Goal: Contribute content: Add original content to the website for others to see

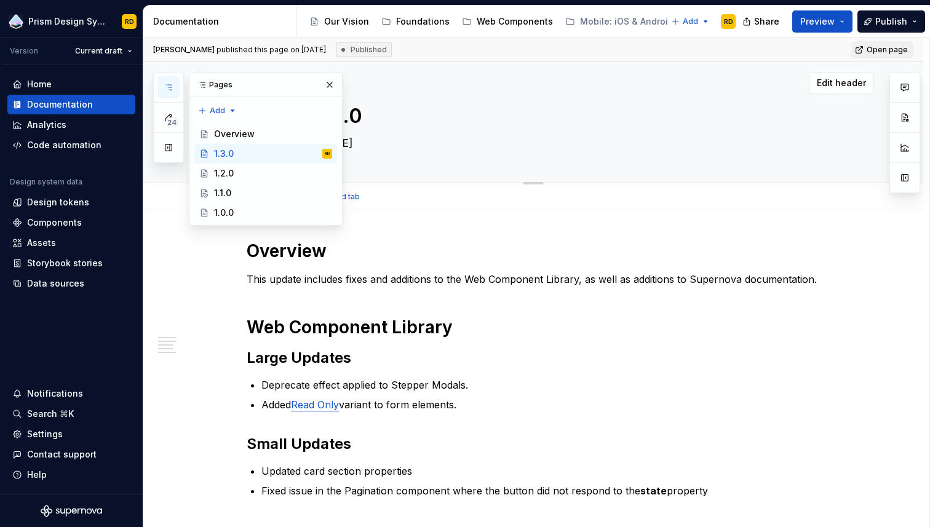
scroll to position [87, 0]
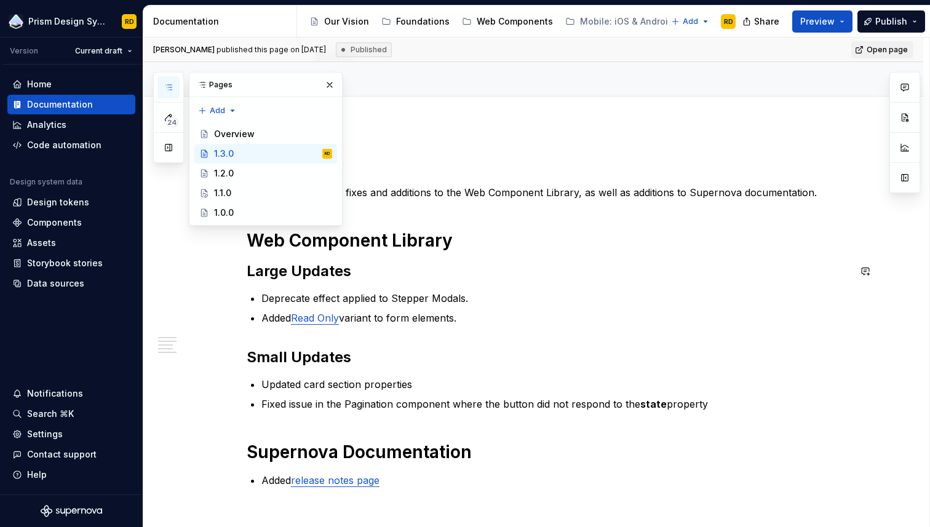
click at [685, 284] on div "Overview This update includes fixes and additions to the Web Component Library,…" at bounding box center [548, 320] width 603 height 335
click at [332, 84] on button "button" at bounding box center [329, 84] width 17 height 17
type textarea "*"
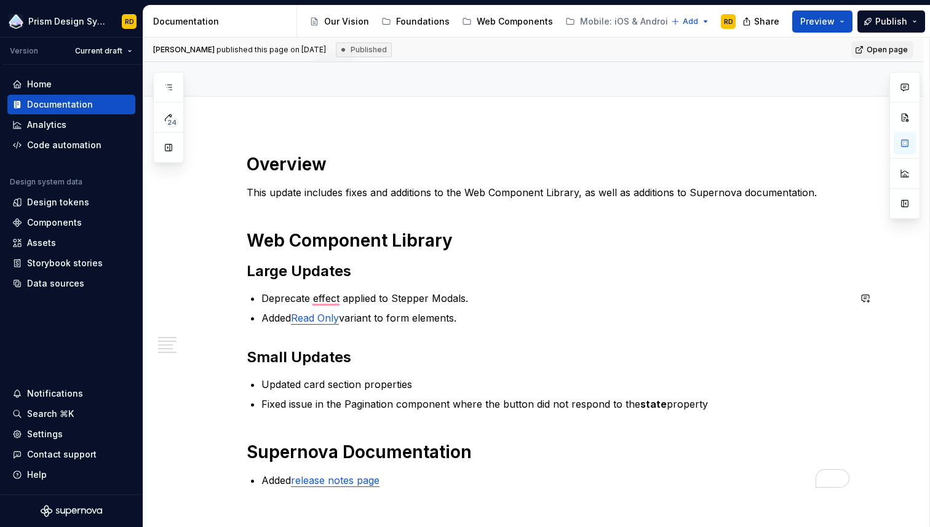
click at [520, 291] on p "Deprecate effect applied to Stepper Modals." at bounding box center [555, 298] width 588 height 15
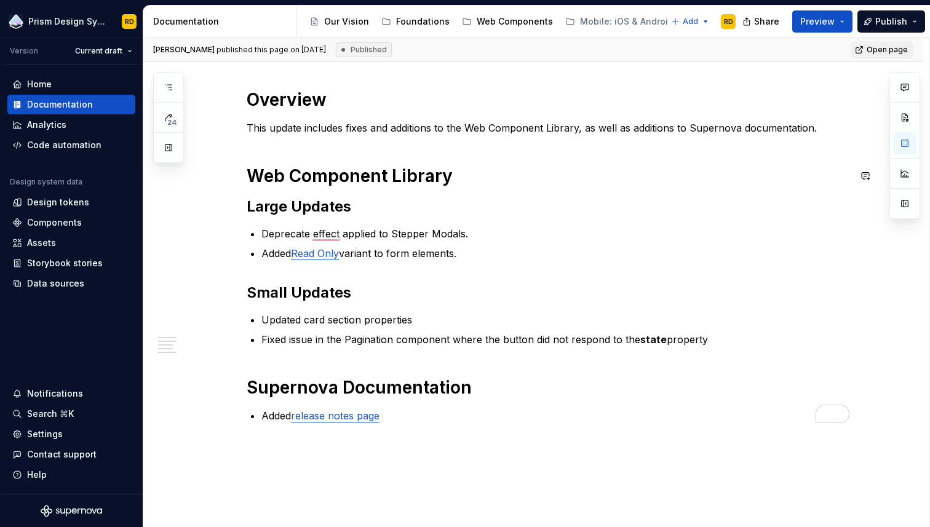
scroll to position [0, 0]
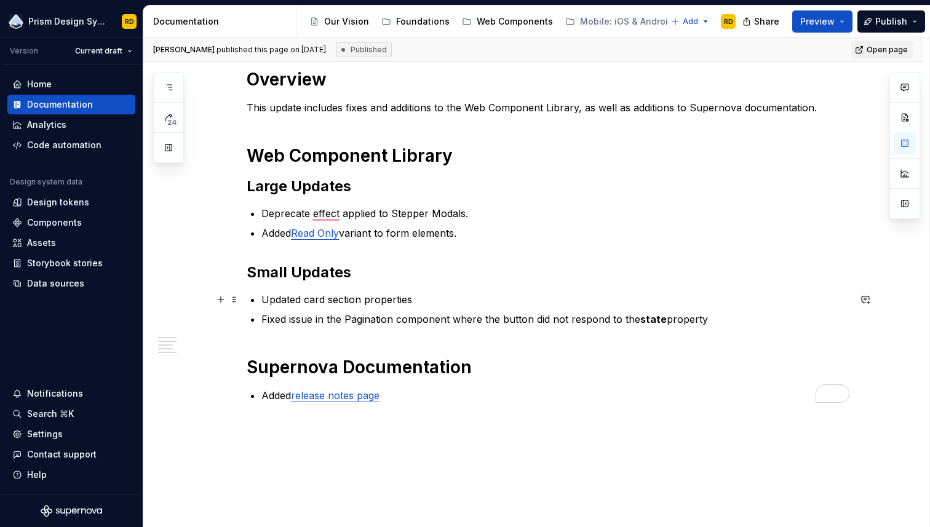
click at [312, 300] on p "Updated card section properties" at bounding box center [555, 299] width 588 height 15
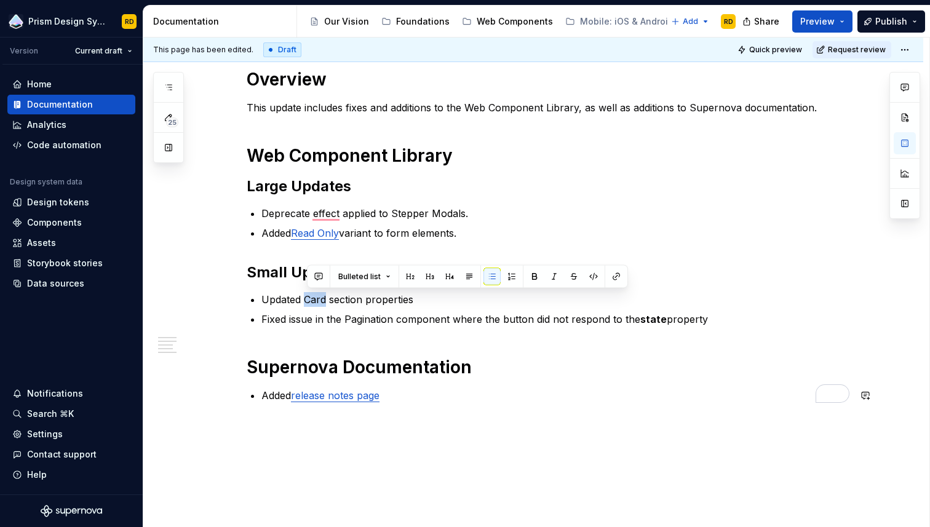
type textarea "*"
click at [613, 274] on button "button" at bounding box center [616, 276] width 17 height 17
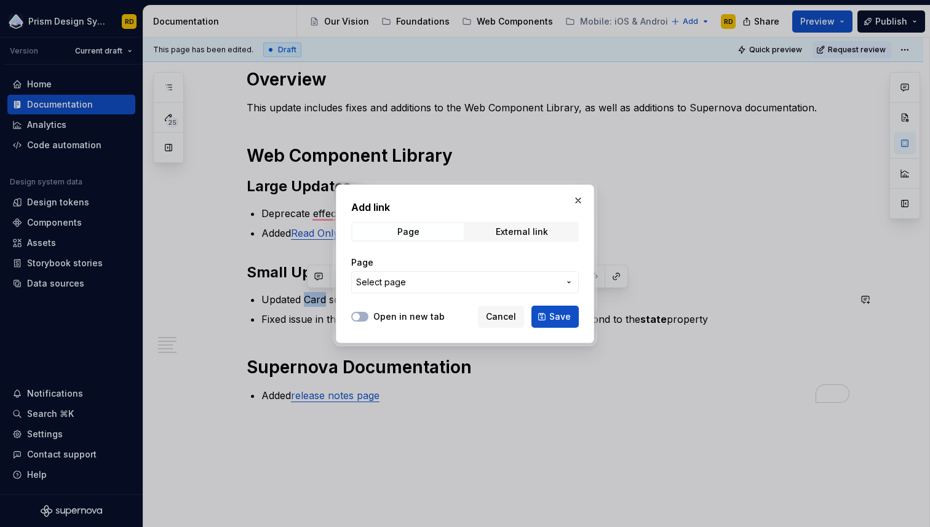
click at [439, 278] on span "Select page" at bounding box center [457, 282] width 203 height 12
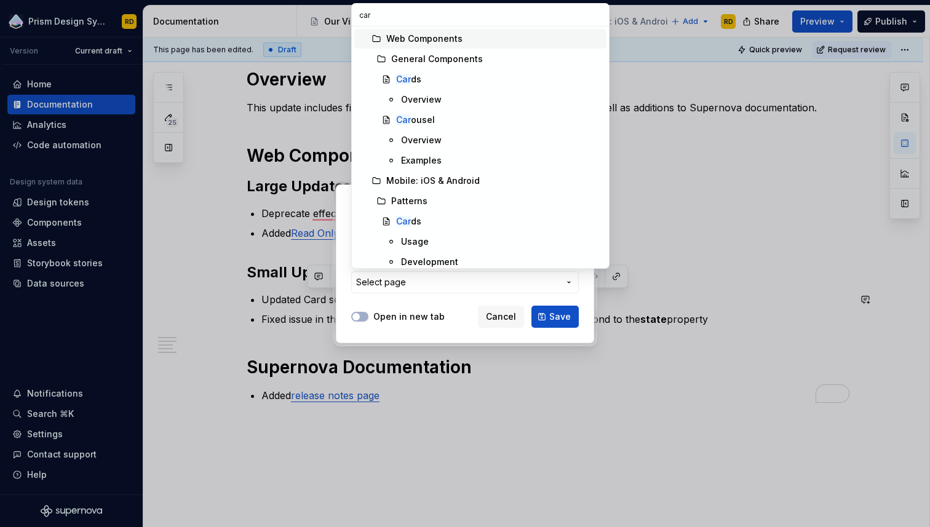
type input "card"
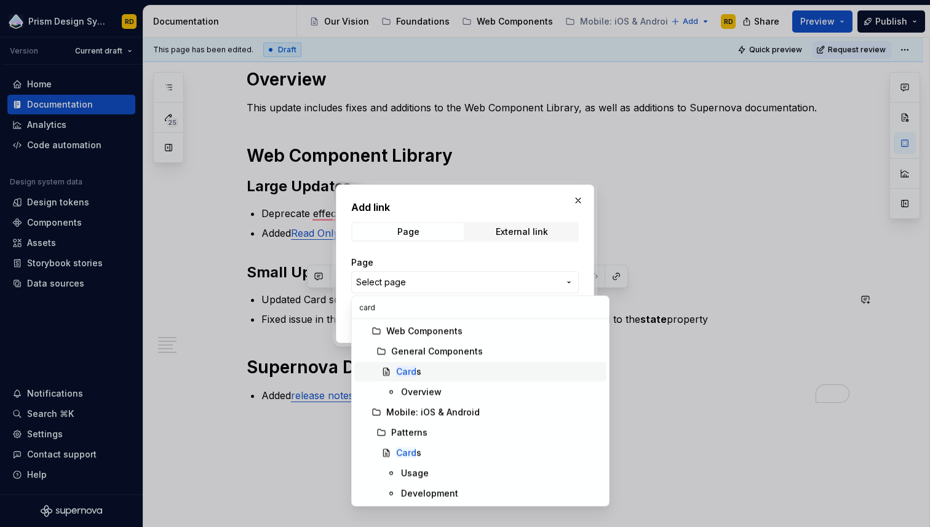
click at [420, 368] on div "Card s" at bounding box center [408, 372] width 25 height 12
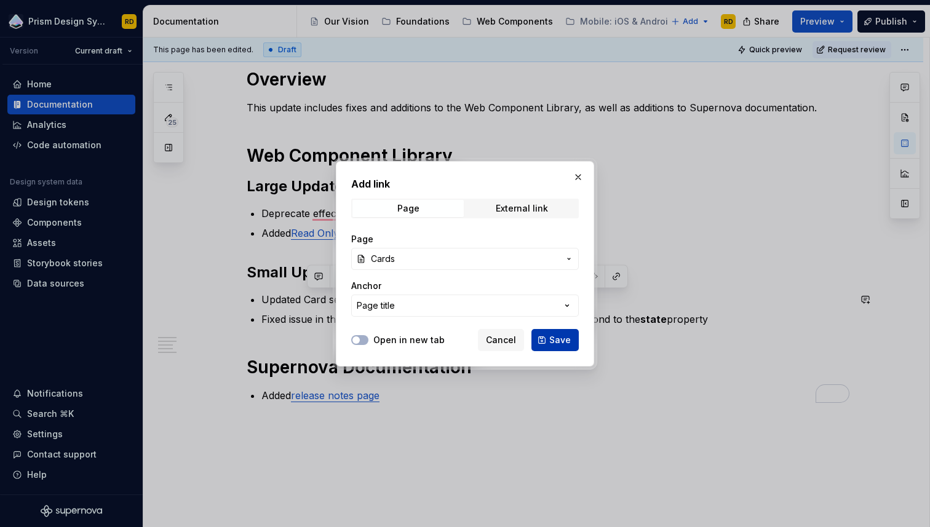
click at [561, 340] on span "Save" at bounding box center [560, 340] width 22 height 12
type textarea "*"
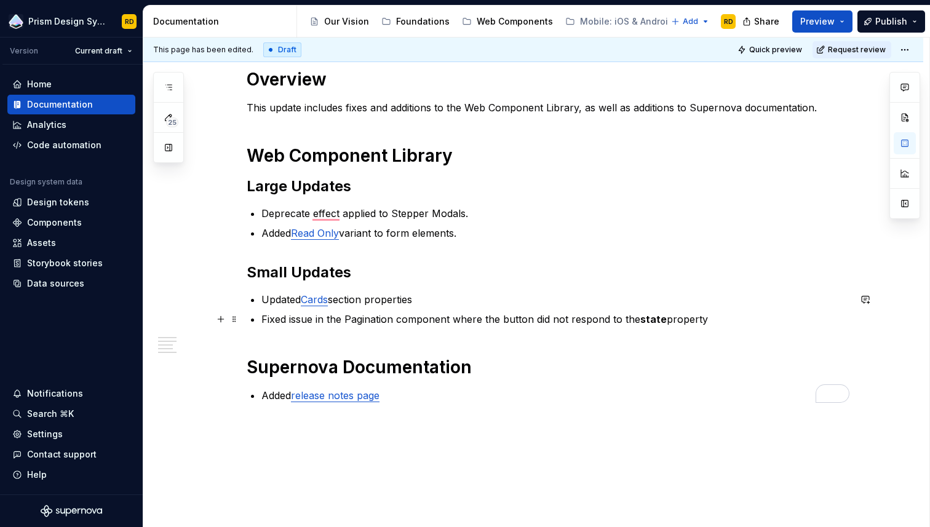
click at [366, 320] on p "Fixed issue in the Pagination component where the button did not respond to the…" at bounding box center [555, 319] width 588 height 15
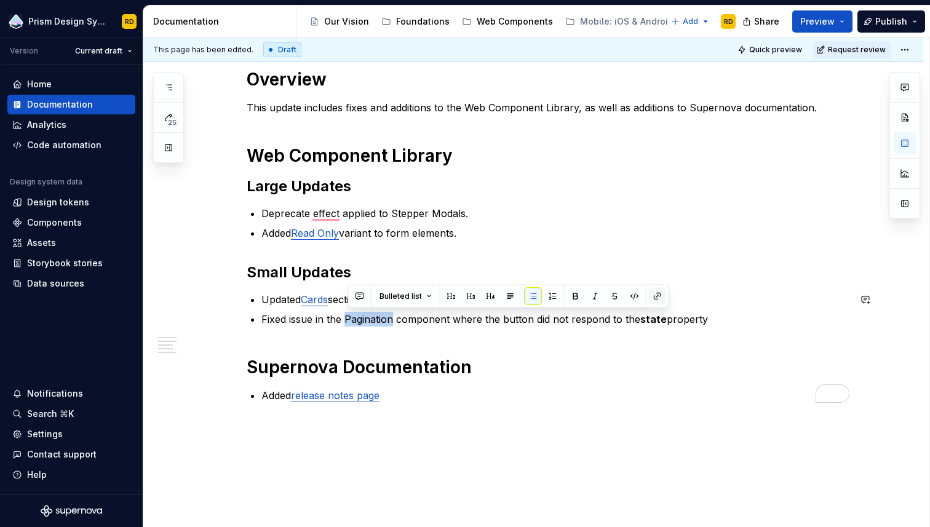
click at [660, 299] on button "button" at bounding box center [657, 296] width 17 height 17
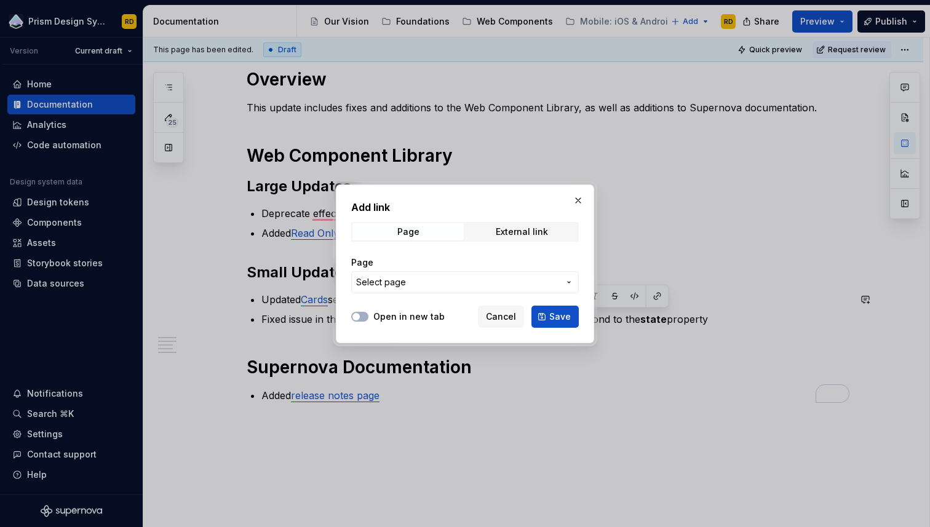
click at [465, 281] on span "Select page" at bounding box center [457, 282] width 203 height 12
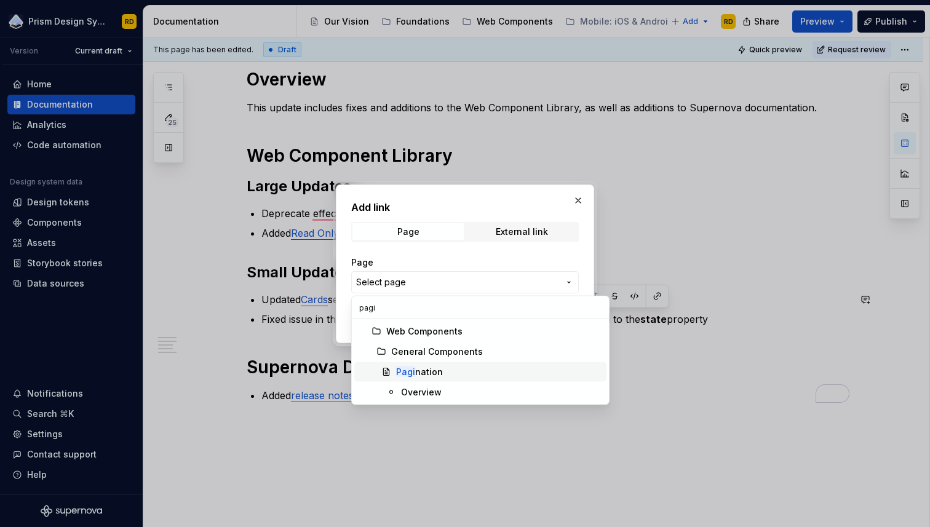
type input "pagi"
click at [413, 372] on mark "Pagi" at bounding box center [405, 372] width 19 height 10
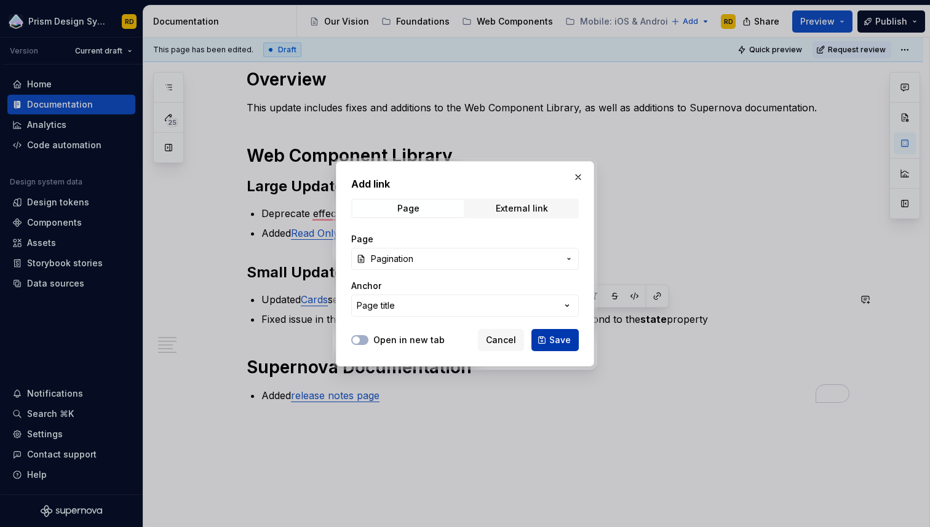
click at [557, 338] on span "Save" at bounding box center [560, 340] width 22 height 12
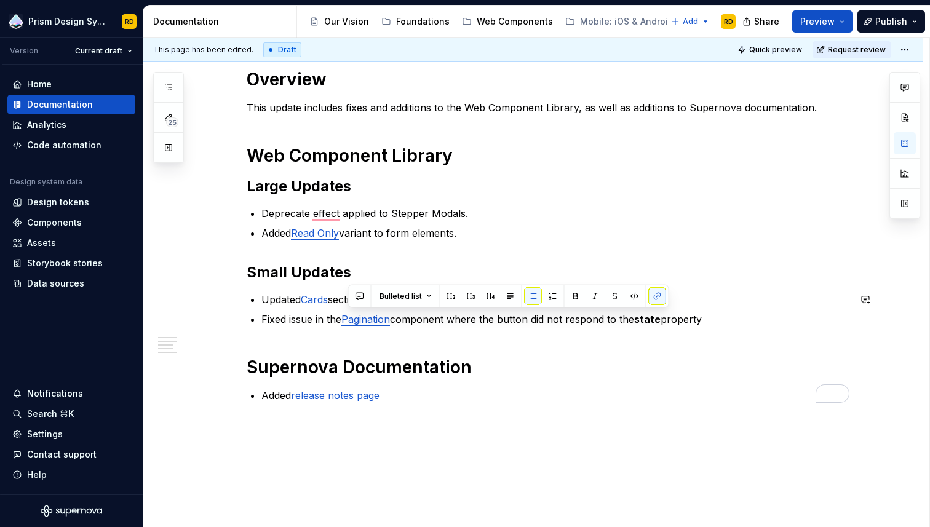
click at [595, 354] on div "Overview This update includes fixes and additions to the Web Component Library,…" at bounding box center [548, 235] width 603 height 335
click at [396, 395] on p "Added release notes page" at bounding box center [555, 395] width 588 height 15
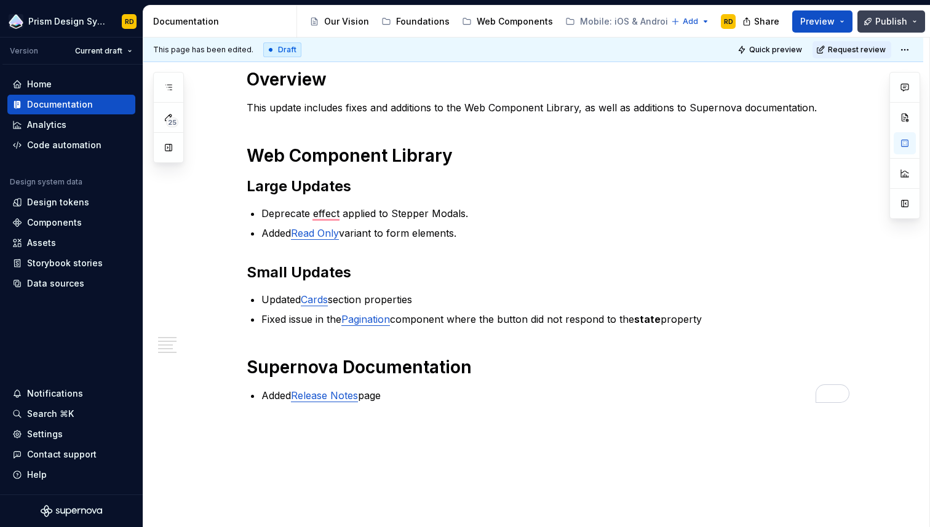
click at [888, 17] on span "Publish" at bounding box center [891, 21] width 32 height 12
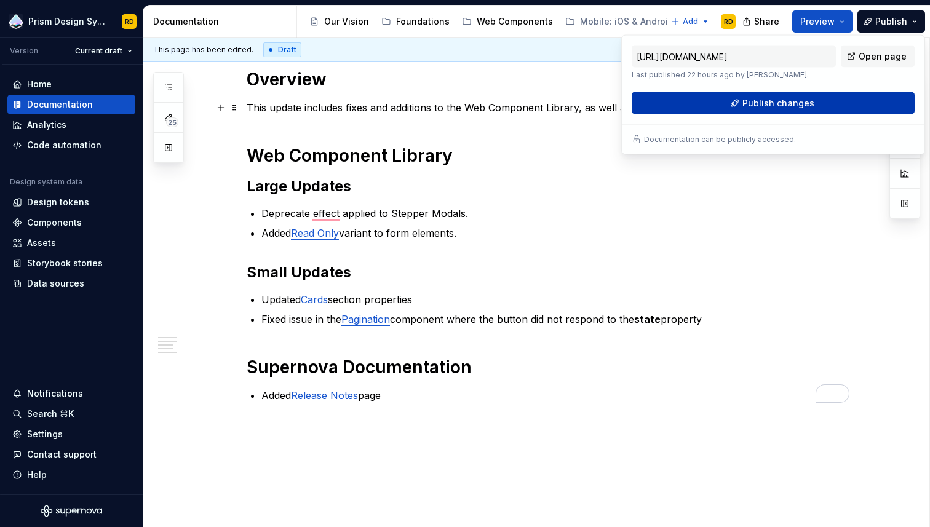
click at [791, 104] on span "Publish changes" at bounding box center [779, 103] width 72 height 12
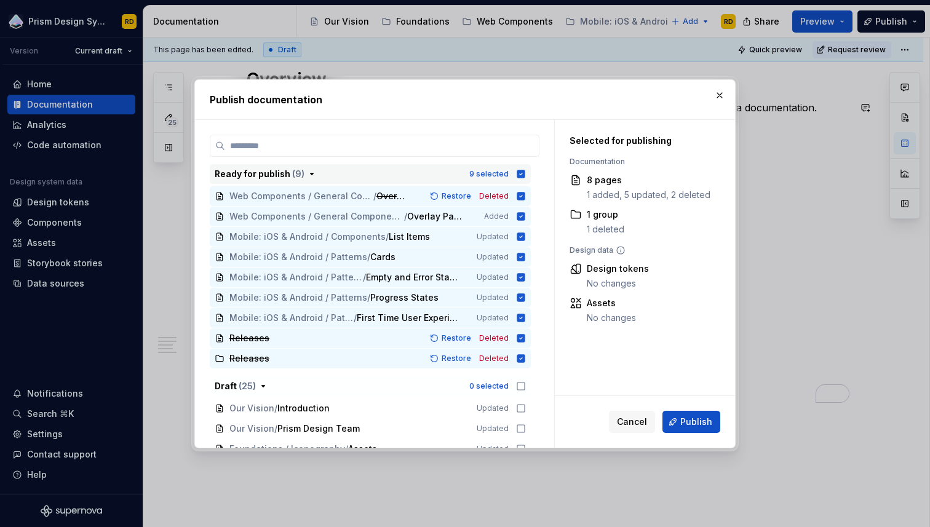
click at [526, 174] on icon "button" at bounding box center [521, 174] width 10 height 10
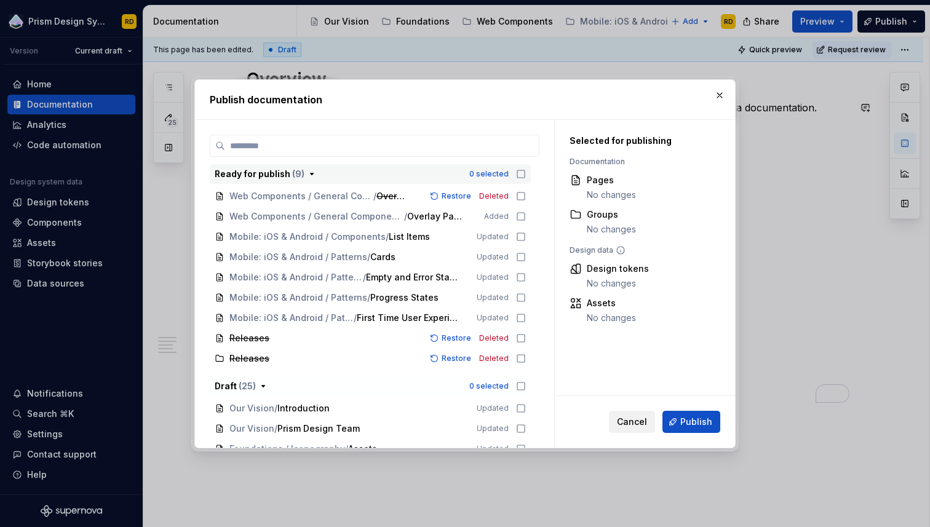
click at [636, 421] on span "Cancel" at bounding box center [632, 422] width 30 height 12
type textarea "*"
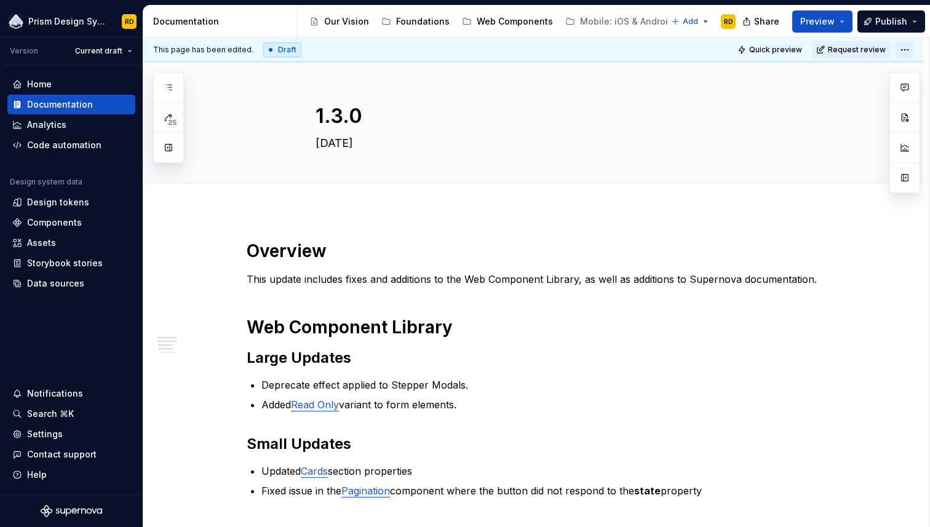
click at [914, 49] on html "Prism Design System RD Version Current draft Home Documentation Analytics Code …" at bounding box center [465, 263] width 930 height 527
click at [711, 54] on html "Prism Design System RD Version Current draft Home Documentation Analytics Code …" at bounding box center [465, 263] width 930 height 527
click at [891, 21] on span "Publish" at bounding box center [891, 21] width 32 height 12
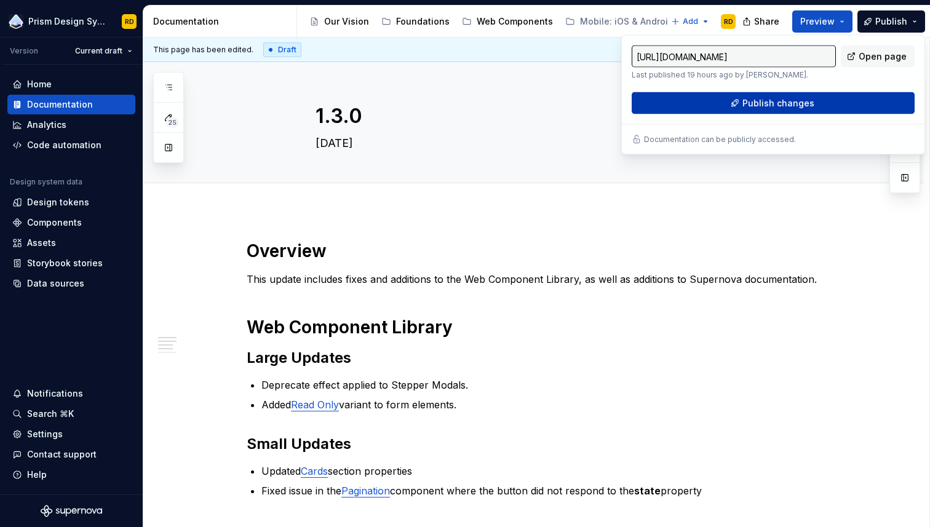
click at [776, 103] on span "Publish changes" at bounding box center [779, 103] width 72 height 12
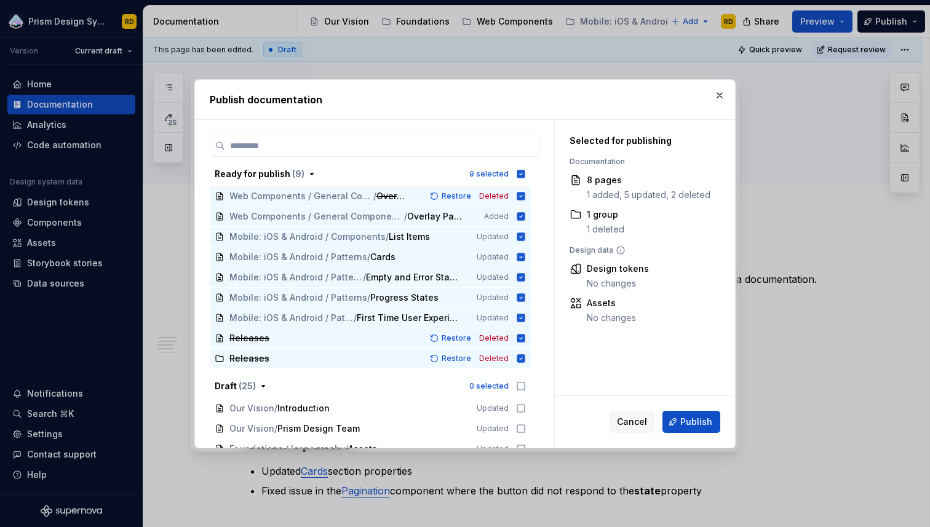
scroll to position [458, 0]
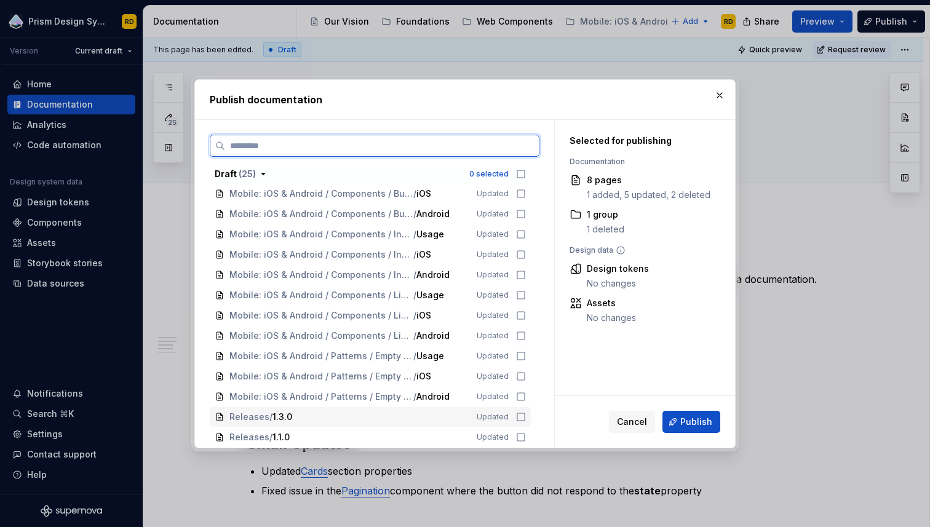
click at [526, 415] on icon at bounding box center [521, 417] width 10 height 10
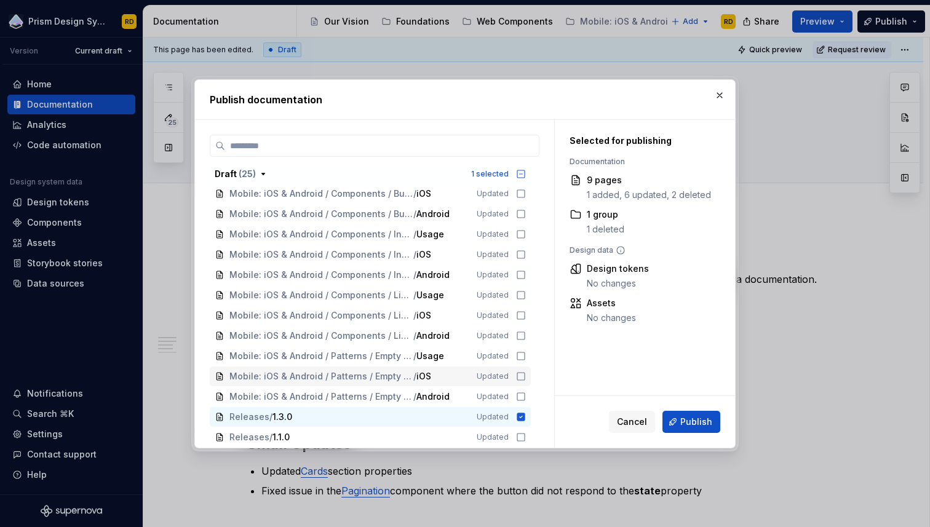
scroll to position [0, 0]
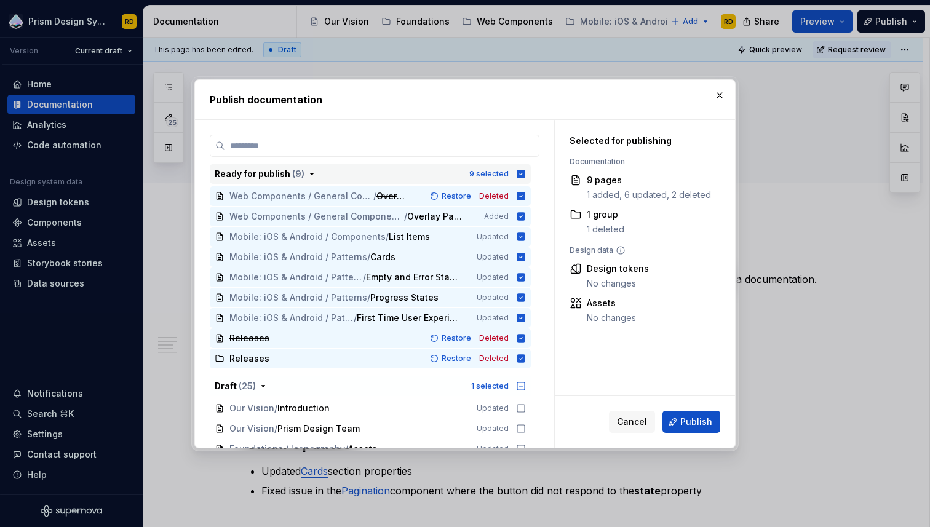
click at [526, 173] on icon "button" at bounding box center [521, 174] width 10 height 10
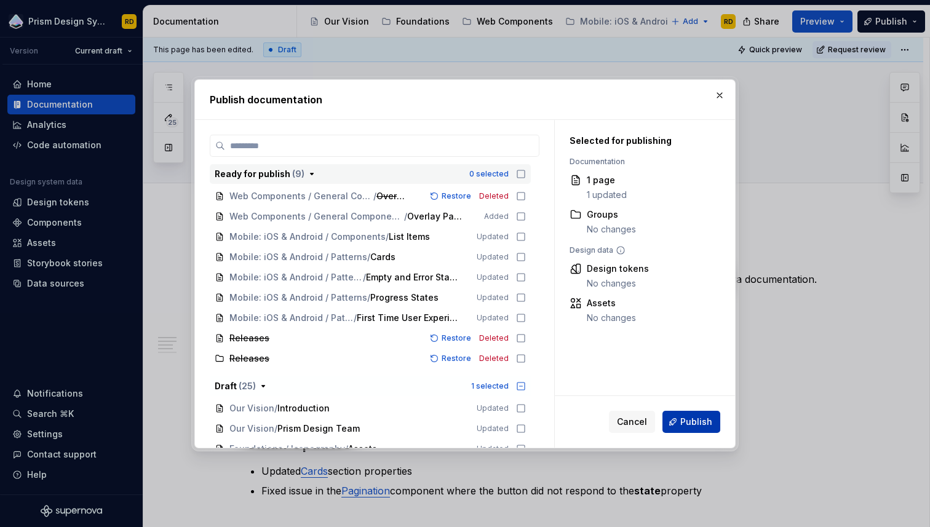
click at [698, 427] on span "Publish" at bounding box center [696, 422] width 32 height 12
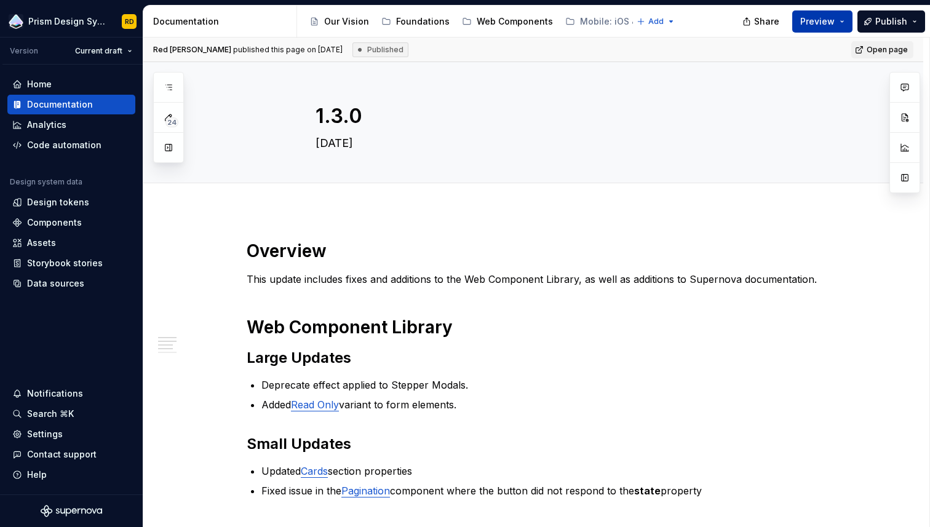
type textarea "*"
